Goal: Transaction & Acquisition: Download file/media

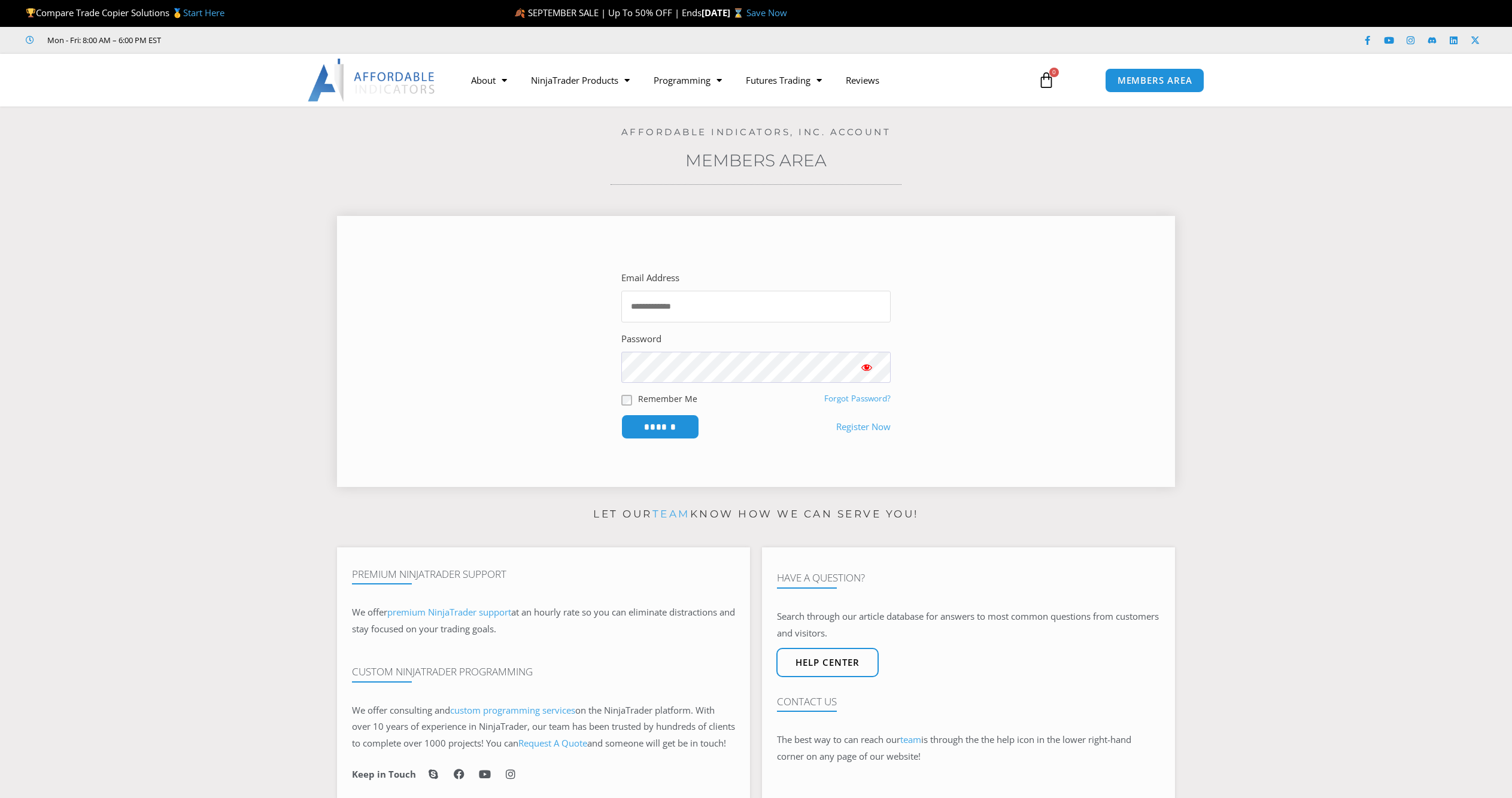
click at [678, 306] on input "Email Address" at bounding box center [756, 306] width 269 height 32
type input "**********"
click at [621, 414] on input "******" at bounding box center [660, 426] width 78 height 24
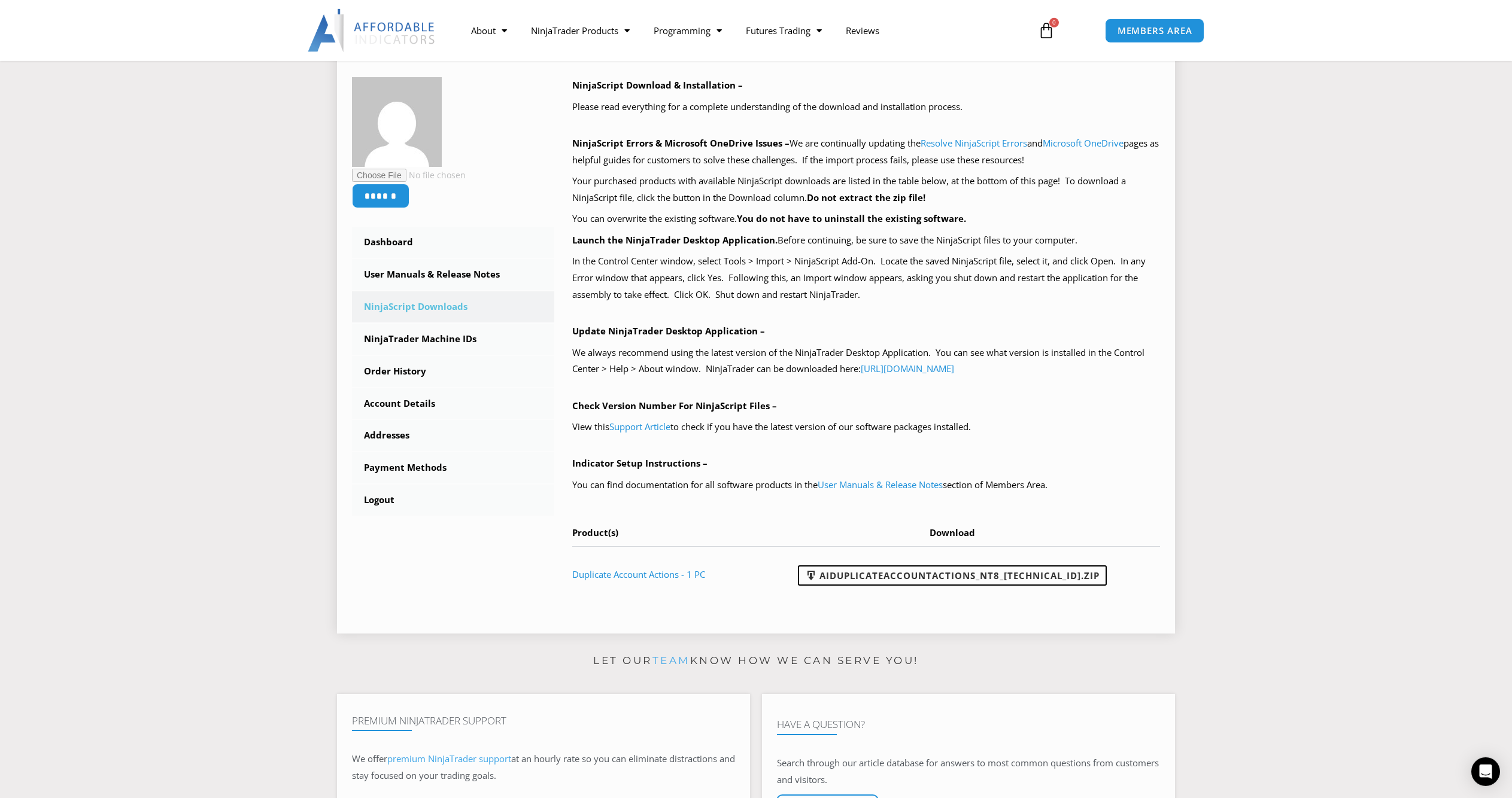
scroll to position [186, 0]
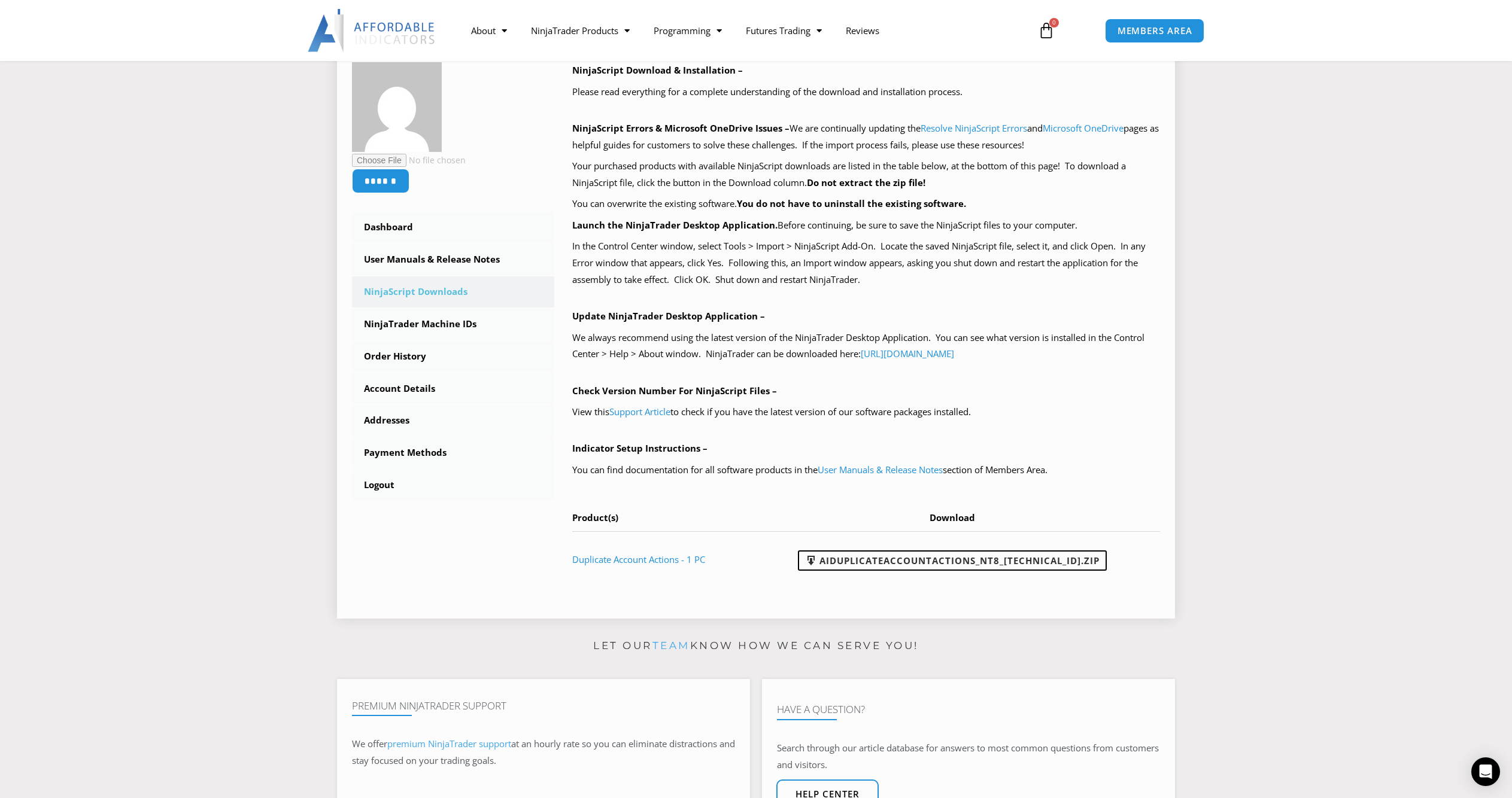
click at [806, 489] on div "NinjaScript Download & Installation – Please read everything for a complete und…" at bounding box center [866, 325] width 588 height 525
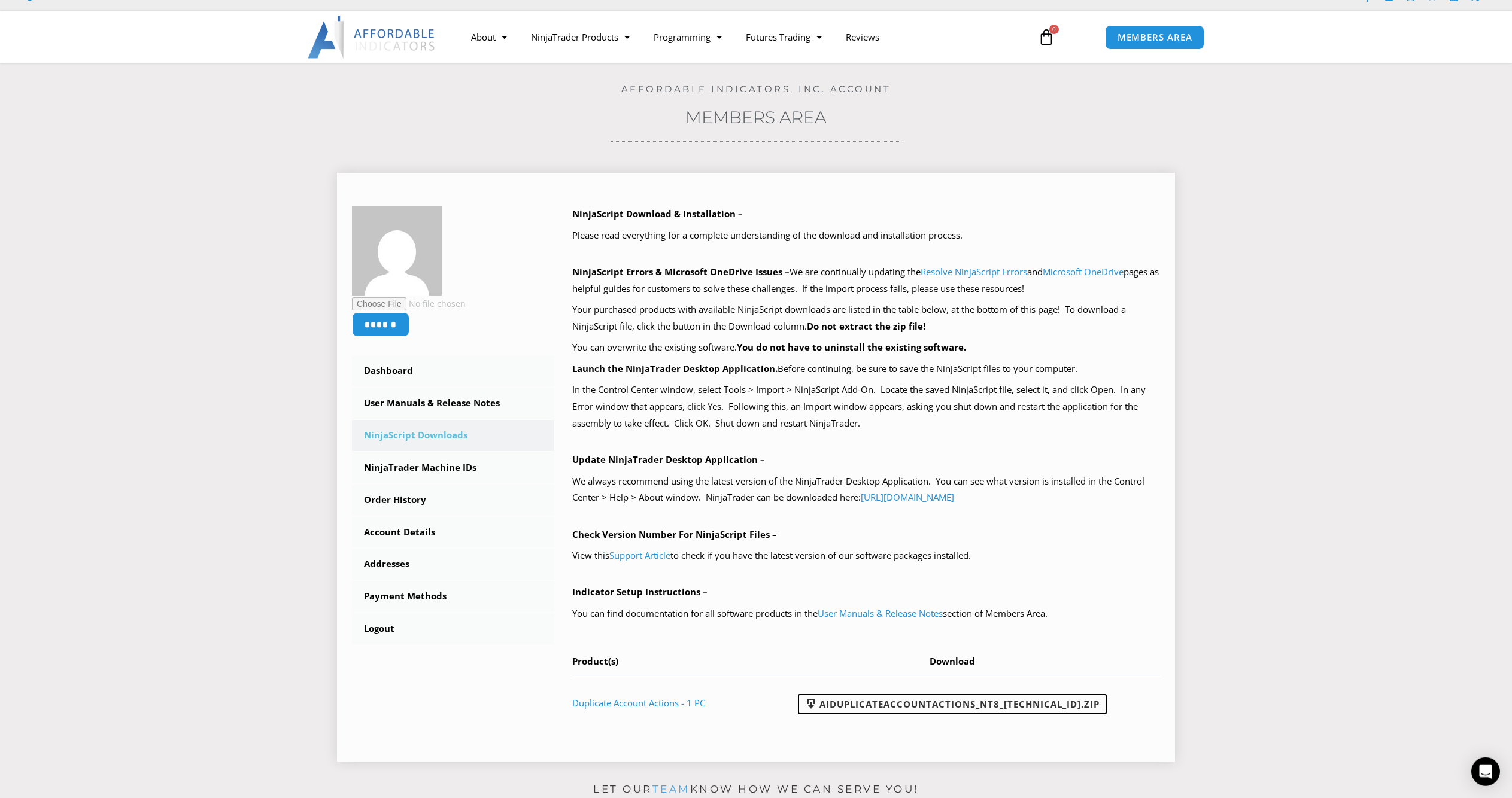
scroll to position [125, 0]
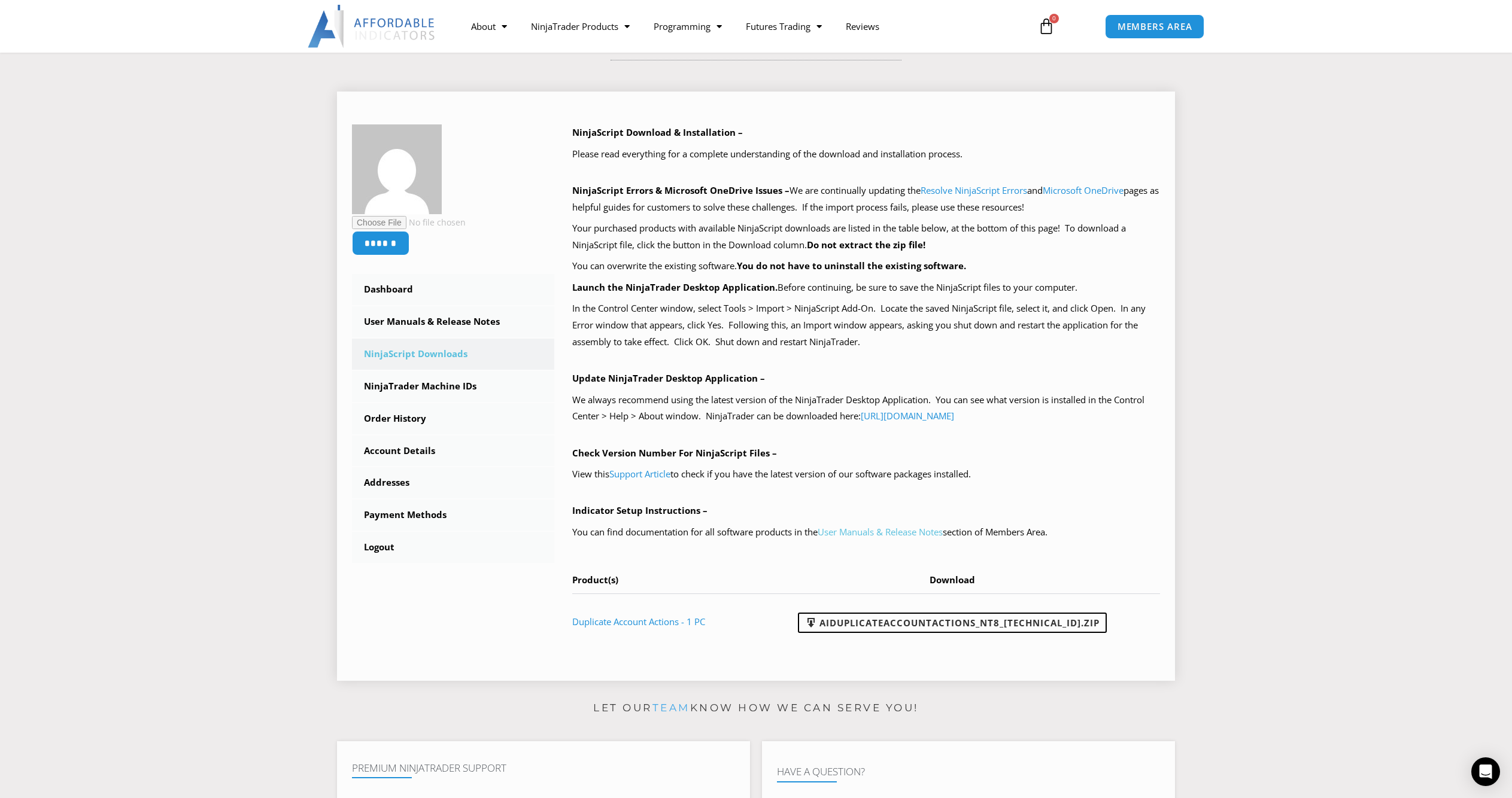
click at [896, 533] on link "User Manuals & Release Notes" at bounding box center [880, 532] width 125 height 12
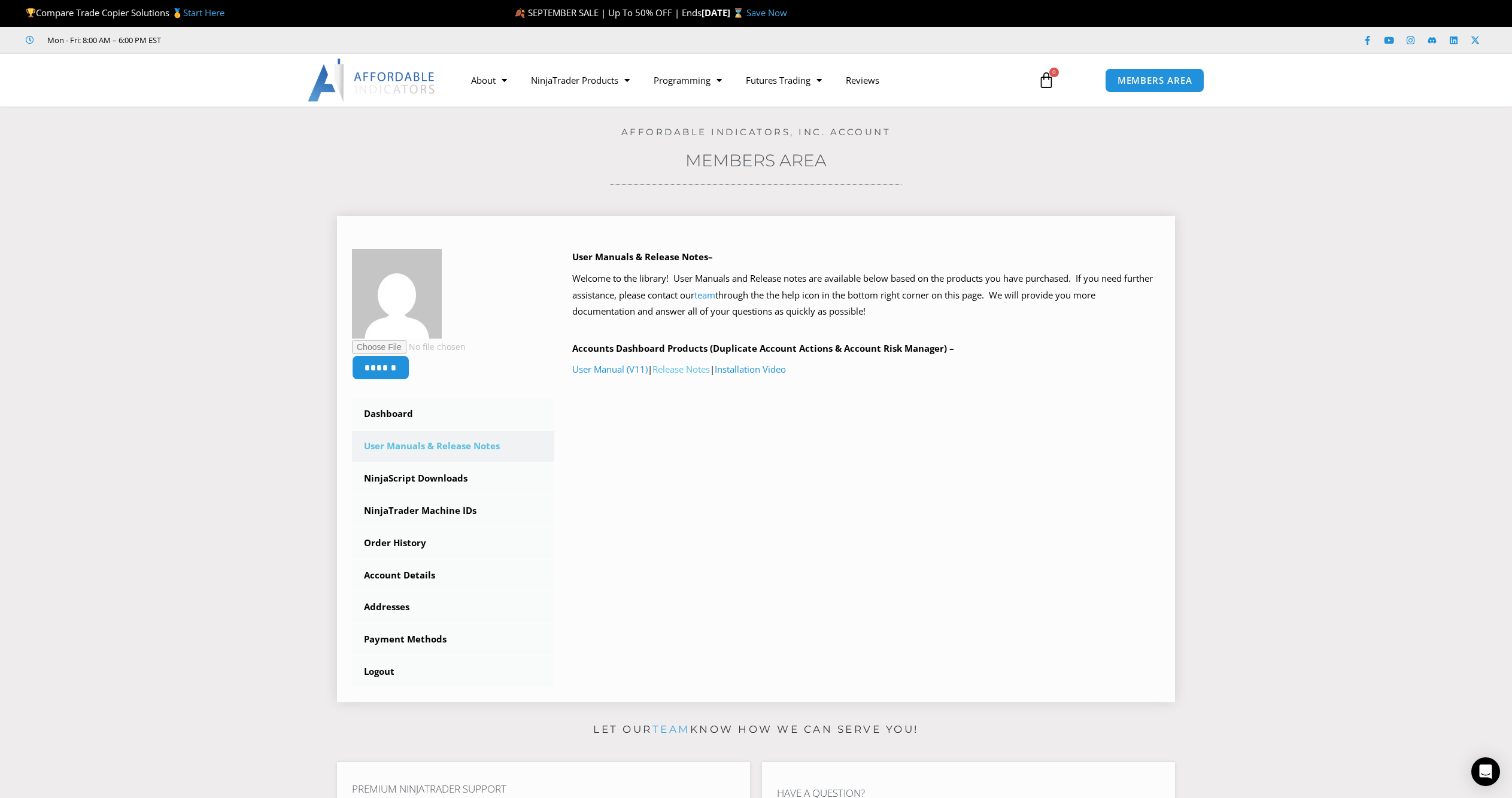
click at [686, 371] on link "Release Notes" at bounding box center [681, 370] width 58 height 12
click at [414, 479] on link "NinjaScript Downloads" at bounding box center [453, 479] width 202 height 31
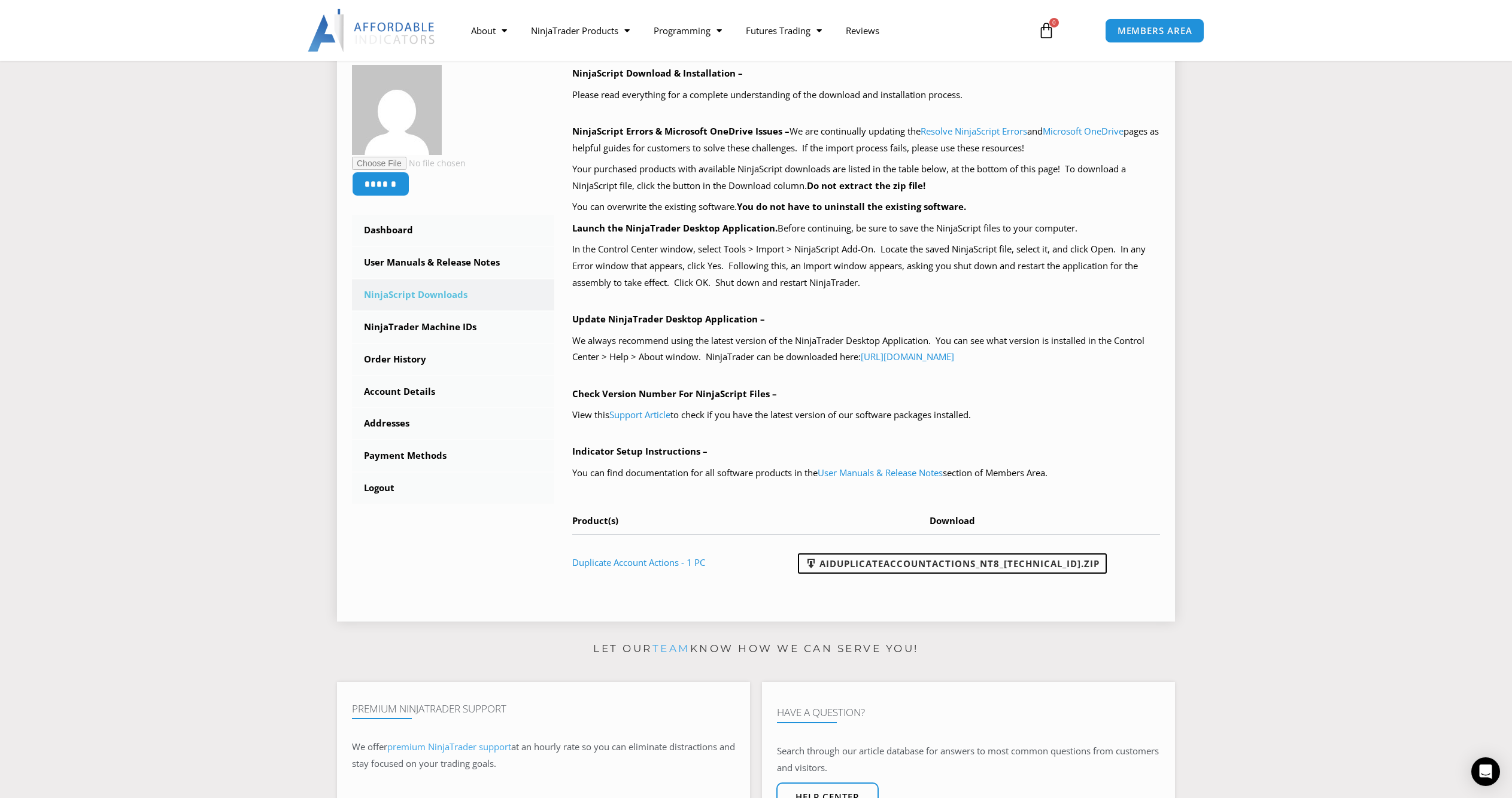
scroll to position [186, 0]
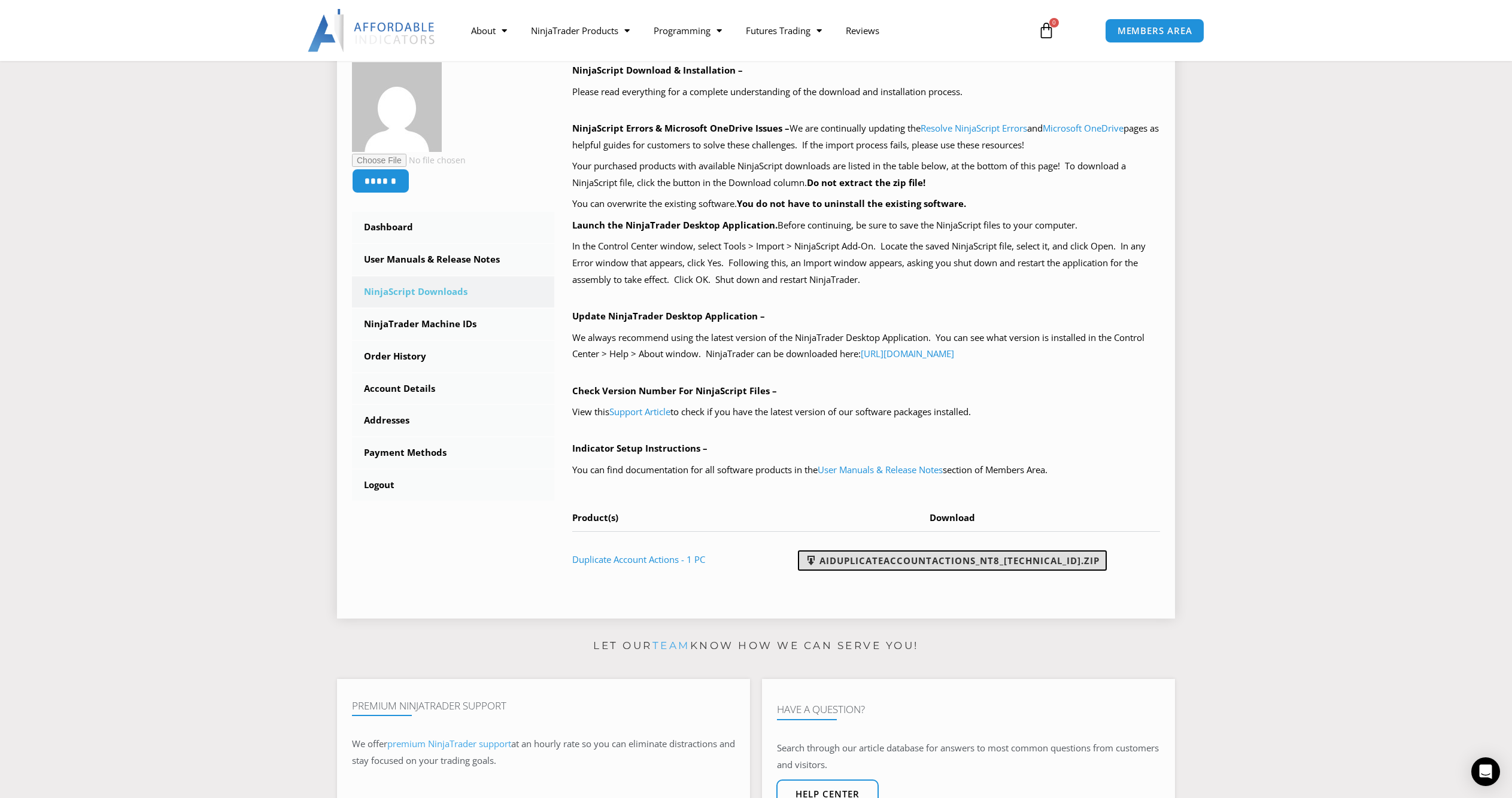
click at [928, 559] on link "AIDuplicateAccountActions_NT8_[TECHNICAL_ID].zip" at bounding box center [952, 561] width 309 height 20
